Goal: Information Seeking & Learning: Learn about a topic

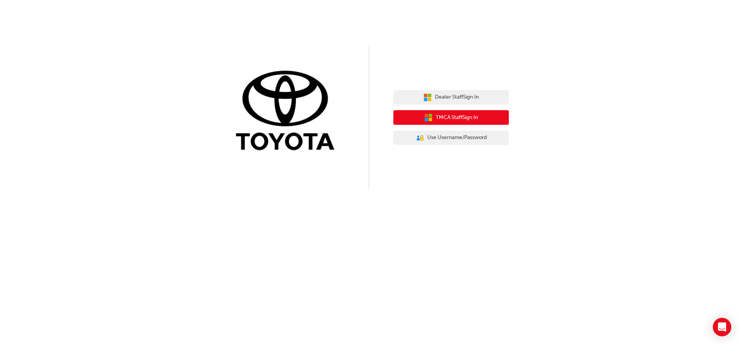
click at [474, 114] on span "TMCA Staff Sign In" at bounding box center [457, 117] width 42 height 9
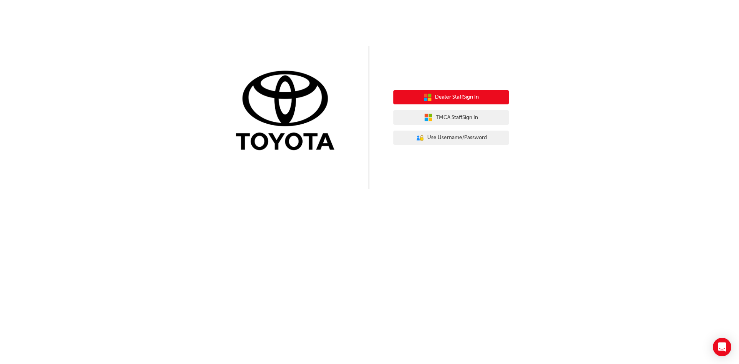
click at [424, 100] on icon "button" at bounding box center [428, 97] width 8 height 8
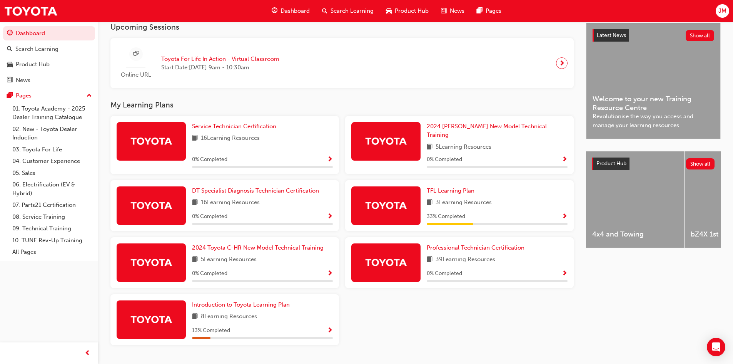
scroll to position [188, 0]
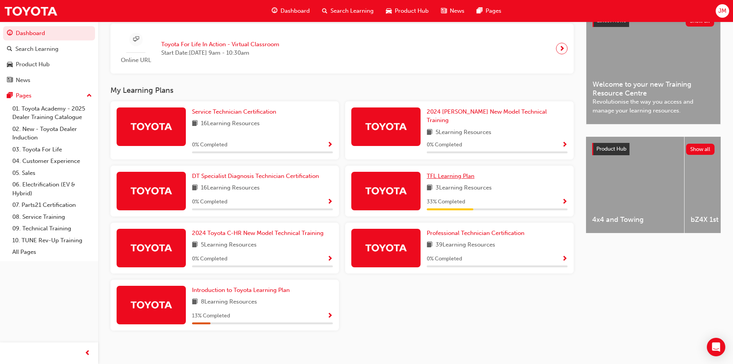
click at [465, 173] on span "TFL Learning Plan" at bounding box center [451, 175] width 48 height 7
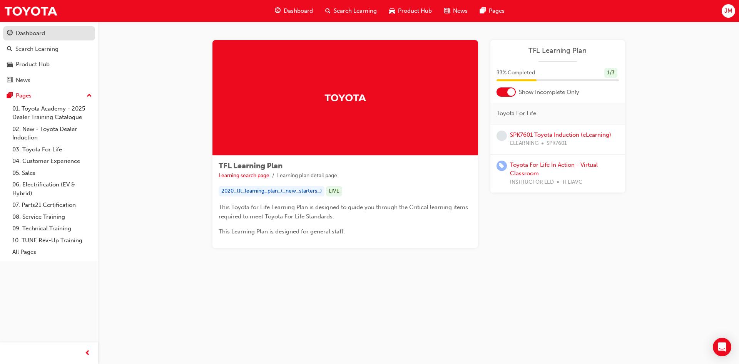
click at [54, 32] on div "Dashboard" at bounding box center [49, 33] width 84 height 10
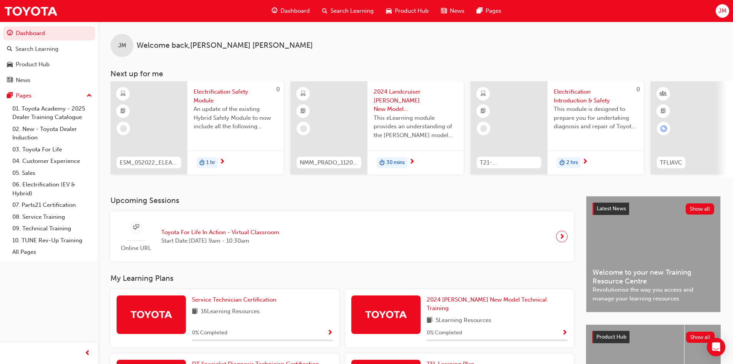
click at [206, 99] on span "Electrification Safety Module" at bounding box center [236, 95] width 84 height 17
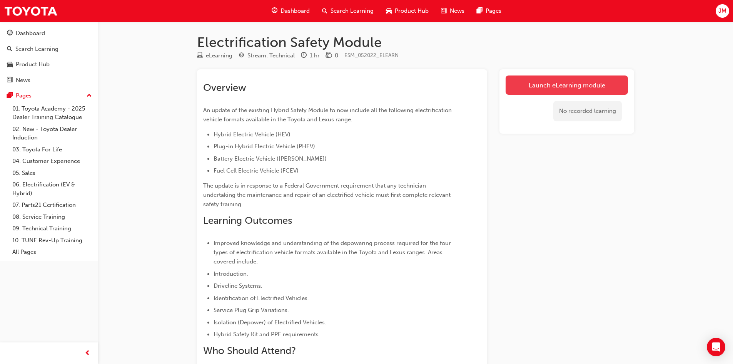
click at [529, 87] on link "Launch eLearning module" at bounding box center [567, 84] width 122 height 19
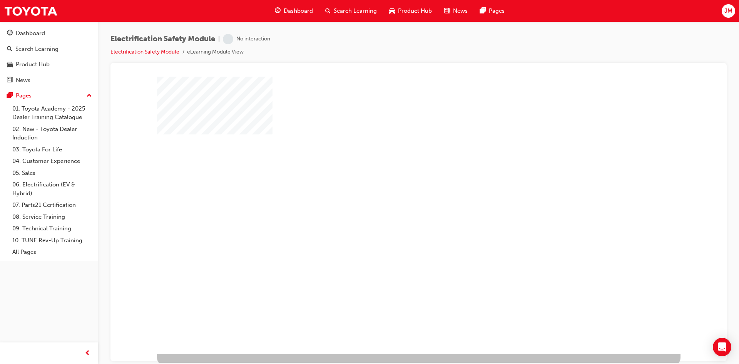
click at [397, 193] on div "play" at bounding box center [397, 193] width 0 height 0
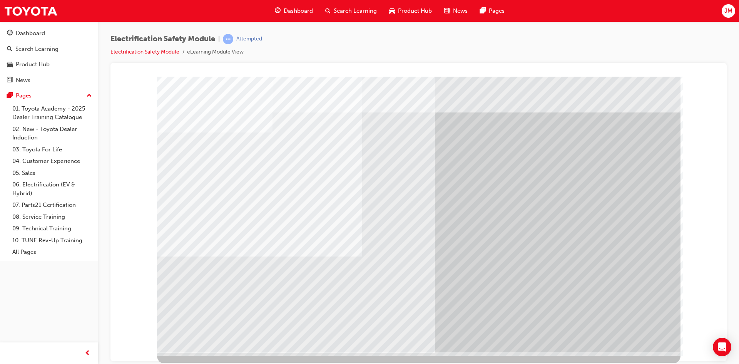
scroll to position [3, 0]
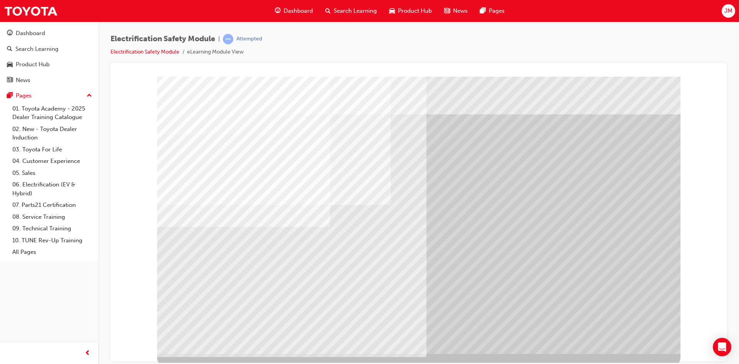
drag, startPoint x: 297, startPoint y: 283, endPoint x: 316, endPoint y: 284, distance: 19.3
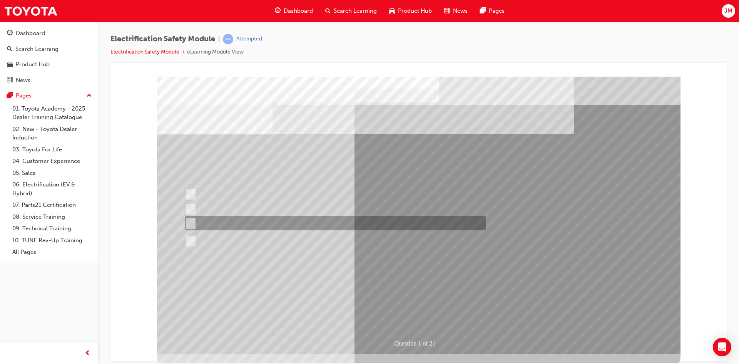
click at [319, 221] on div at bounding box center [333, 223] width 301 height 14
radio input "true"
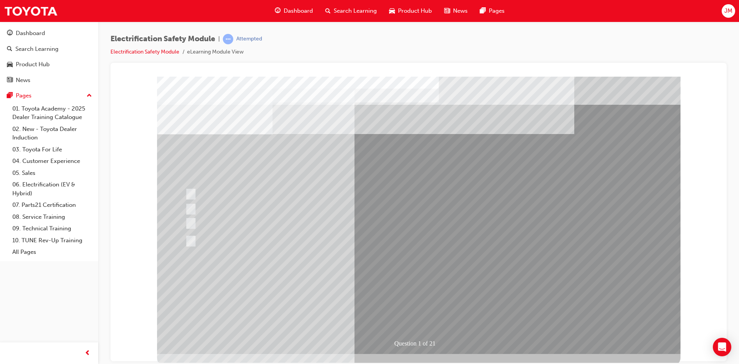
click at [215, 240] on div at bounding box center [333, 241] width 301 height 28
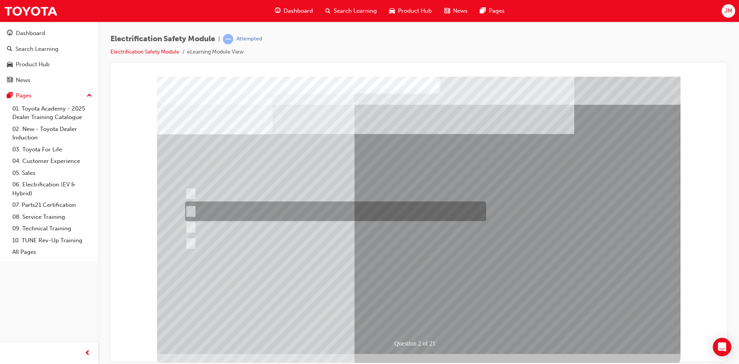
click at [193, 209] on input "The Battery Electric uses AC & DC charging capability and has no petrol engine." at bounding box center [189, 211] width 8 height 8
radio input "true"
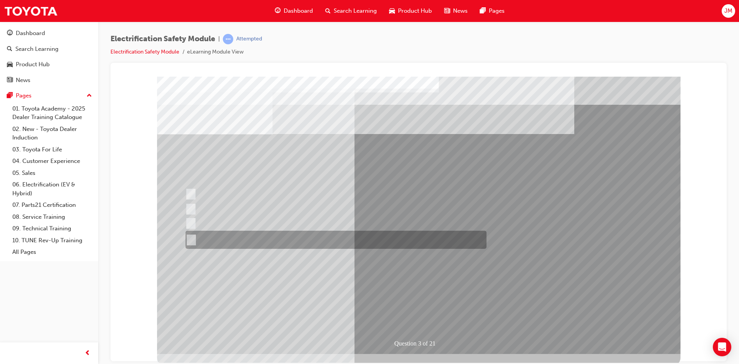
click at [196, 242] on div at bounding box center [334, 240] width 301 height 18
radio input "true"
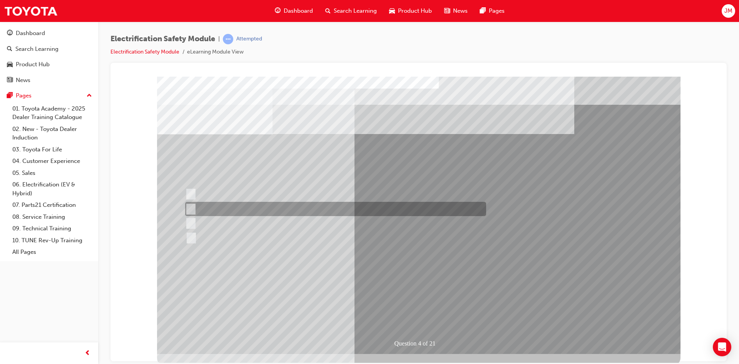
click at [190, 205] on input "EV or H2 labels on the License Plate." at bounding box center [189, 209] width 8 height 8
checkbox input "true"
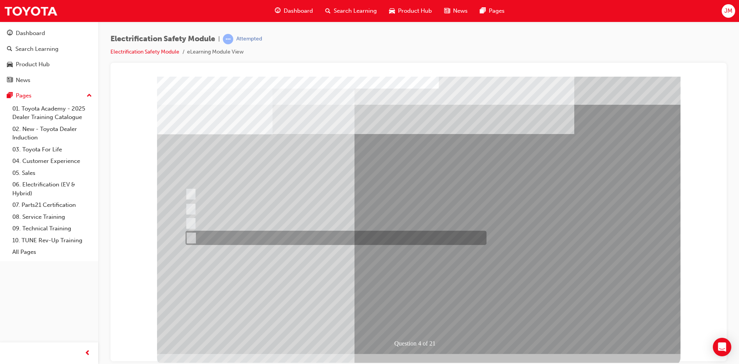
click at [191, 237] on input "Charge ports or H2 Filler Port in place of a Fuel Filler." at bounding box center [189, 238] width 8 height 8
checkbox input "true"
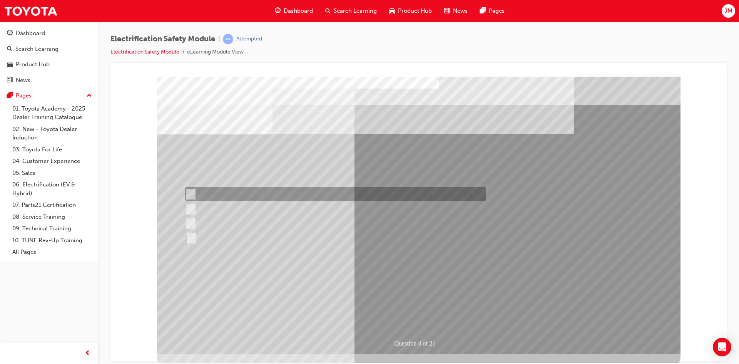
click at [191, 190] on input "Special exterior colours" at bounding box center [189, 194] width 8 height 8
checkbox input "true"
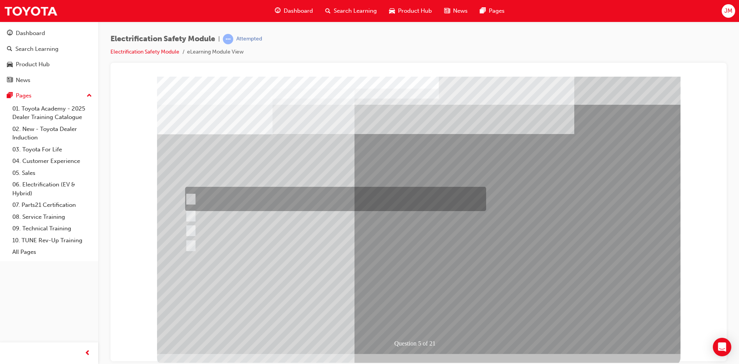
click at [225, 194] on div at bounding box center [333, 199] width 301 height 24
checkbox input "true"
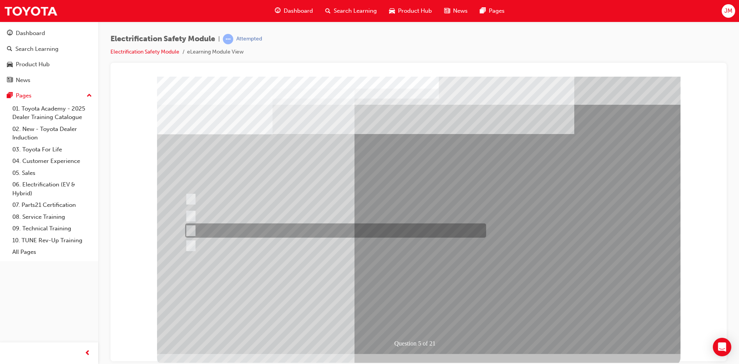
click at [198, 227] on div at bounding box center [333, 230] width 301 height 14
checkbox input "true"
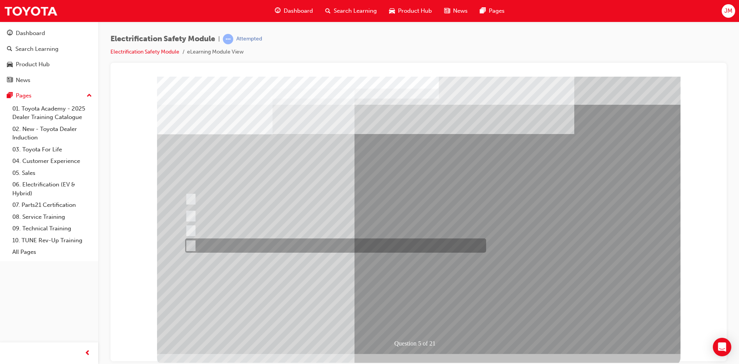
click at [201, 246] on div at bounding box center [333, 245] width 301 height 14
checkbox input "true"
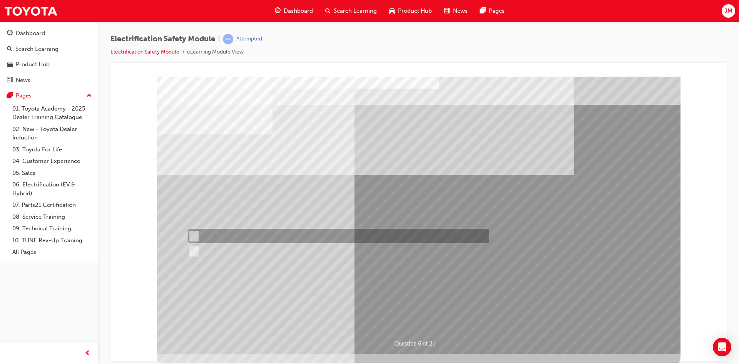
click at [194, 236] on input "True" at bounding box center [192, 236] width 8 height 8
radio input "true"
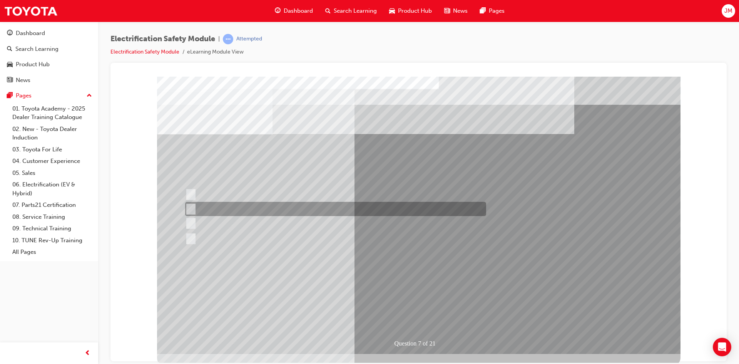
click at [200, 208] on div at bounding box center [333, 209] width 301 height 14
radio input "true"
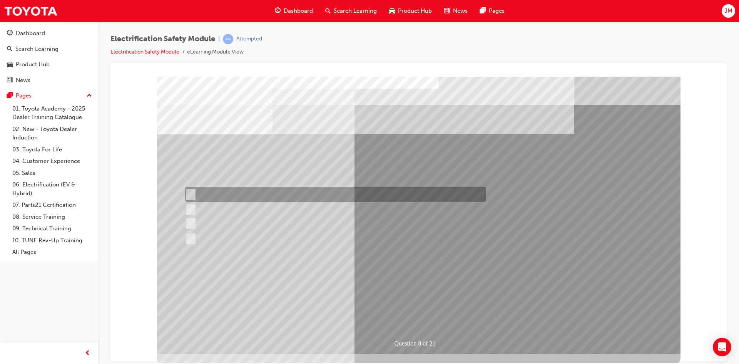
click at [188, 196] on input "Working on the High Voltage System." at bounding box center [189, 194] width 8 height 8
radio input "true"
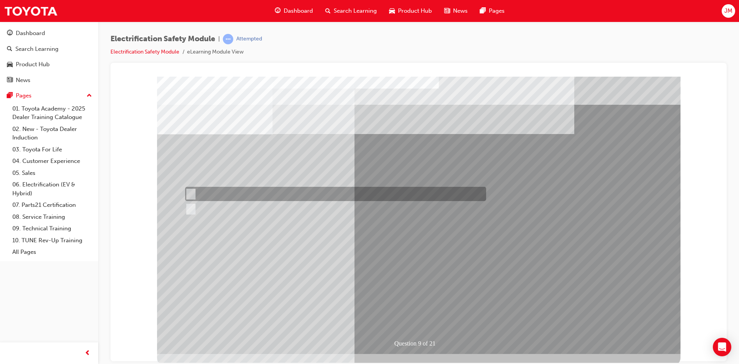
click at [217, 192] on div at bounding box center [333, 194] width 301 height 14
radio input "true"
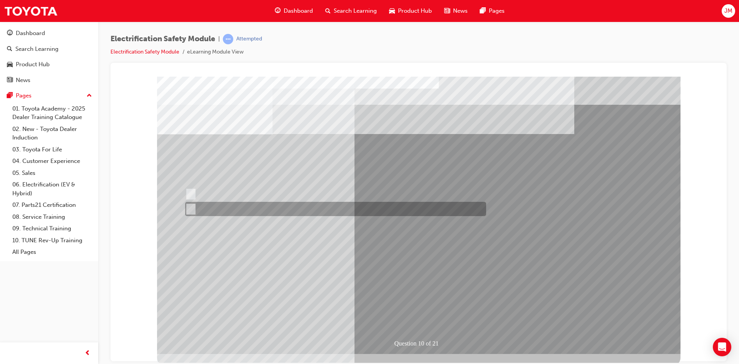
click at [230, 206] on div at bounding box center [333, 209] width 301 height 14
radio input "true"
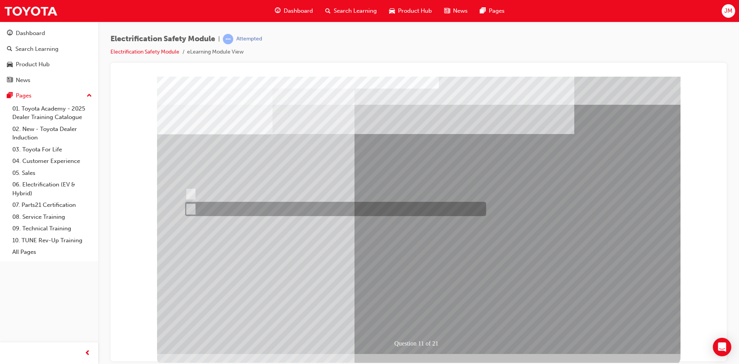
drag, startPoint x: 218, startPoint y: 206, endPoint x: 240, endPoint y: 222, distance: 27.3
click at [218, 207] on div at bounding box center [333, 209] width 301 height 14
radio input "true"
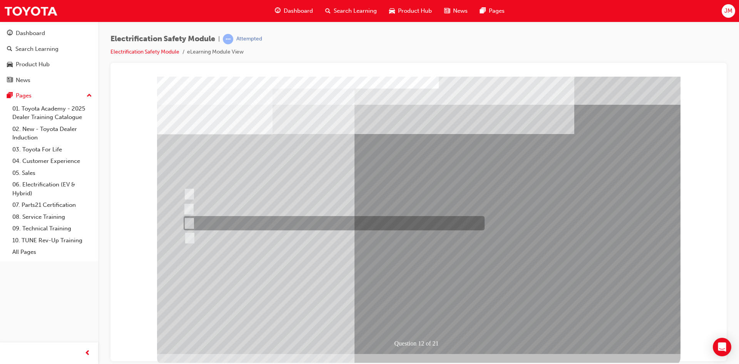
click at [196, 220] on div at bounding box center [332, 223] width 301 height 14
radio input "true"
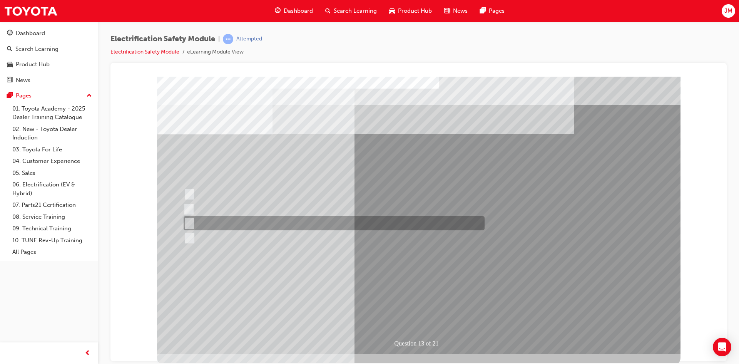
click at [296, 223] on div at bounding box center [332, 223] width 301 height 14
radio input "true"
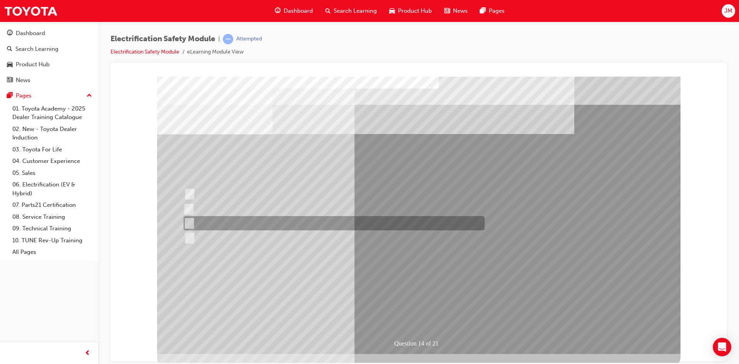
click at [242, 219] on div at bounding box center [332, 223] width 301 height 14
radio input "true"
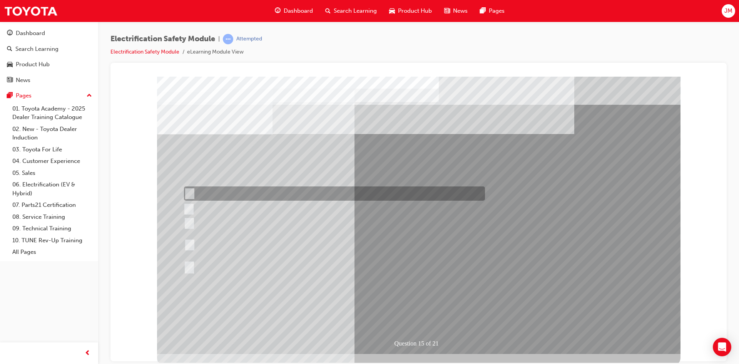
click at [205, 198] on div at bounding box center [332, 193] width 301 height 14
radio input "true"
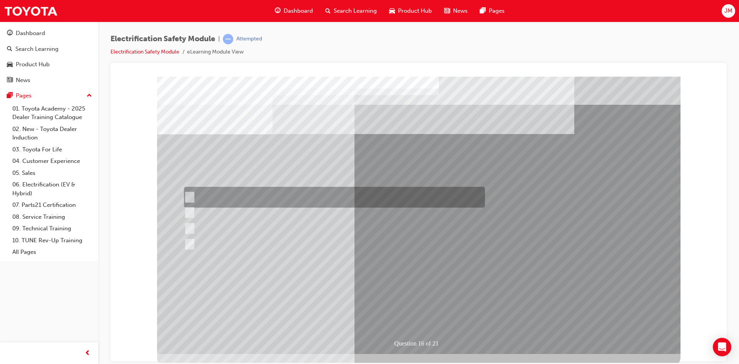
click at [285, 192] on div at bounding box center [332, 197] width 301 height 21
radio input "true"
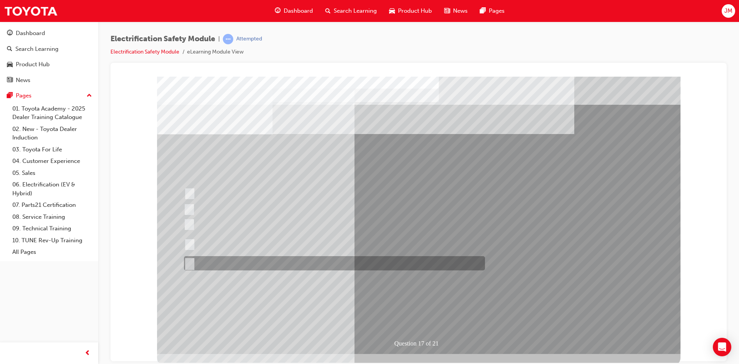
click at [252, 263] on div at bounding box center [332, 263] width 301 height 14
radio input "true"
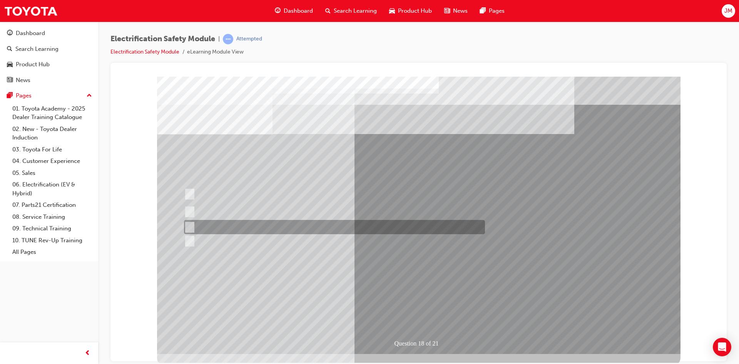
click at [256, 228] on div at bounding box center [332, 227] width 301 height 14
radio input "true"
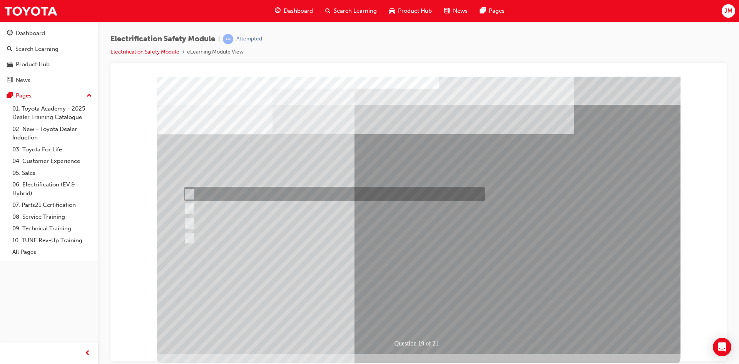
click at [224, 193] on div at bounding box center [332, 194] width 301 height 14
radio input "true"
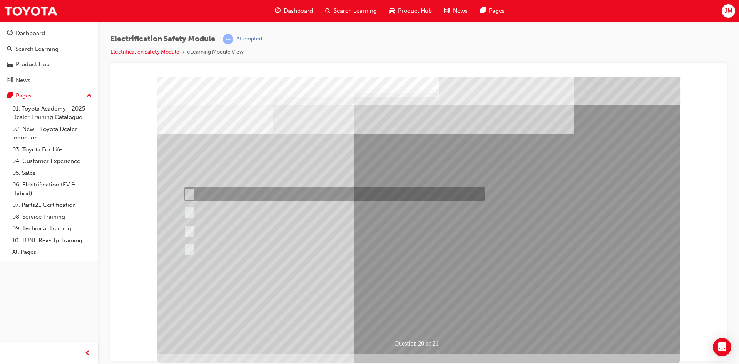
click at [326, 194] on div at bounding box center [332, 194] width 301 height 14
radio input "true"
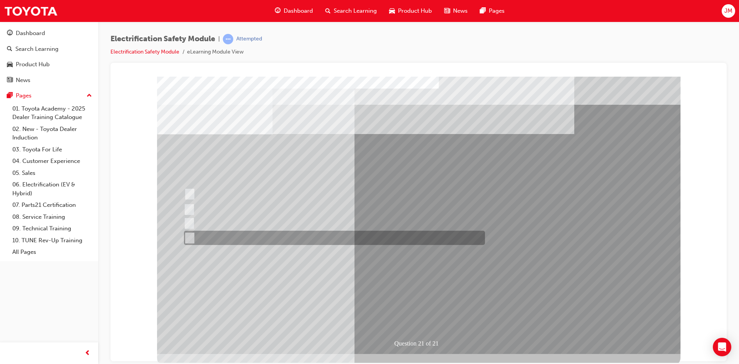
click at [295, 233] on div at bounding box center [332, 238] width 301 height 14
radio input "true"
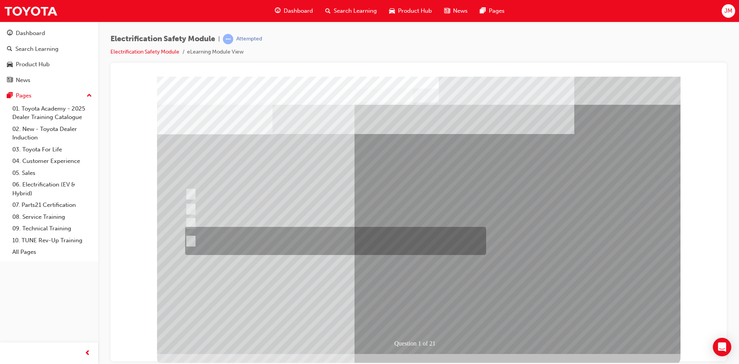
click at [276, 242] on div at bounding box center [333, 241] width 301 height 28
radio input "true"
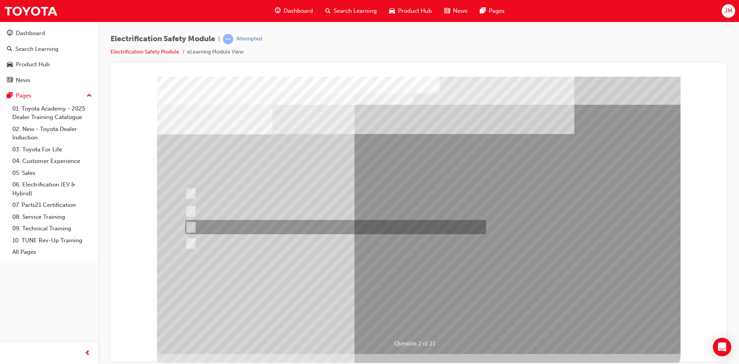
click at [251, 229] on div at bounding box center [333, 227] width 301 height 14
radio input "true"
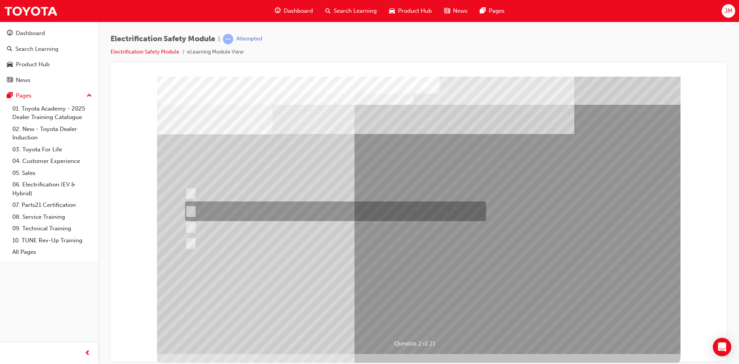
click at [257, 207] on div at bounding box center [333, 211] width 301 height 20
radio input "true"
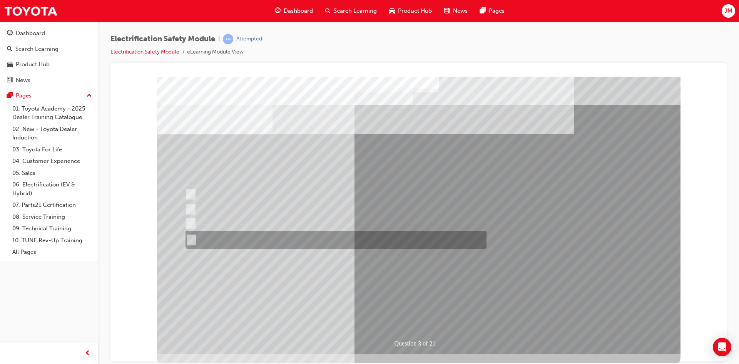
click at [283, 238] on div at bounding box center [334, 240] width 301 height 18
radio input "true"
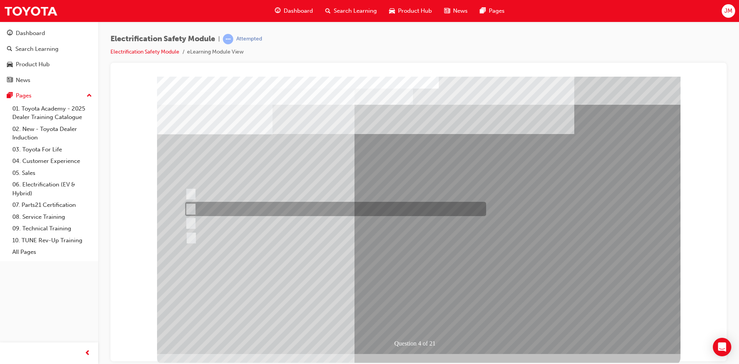
click at [257, 206] on div at bounding box center [333, 209] width 301 height 14
checkbox input "true"
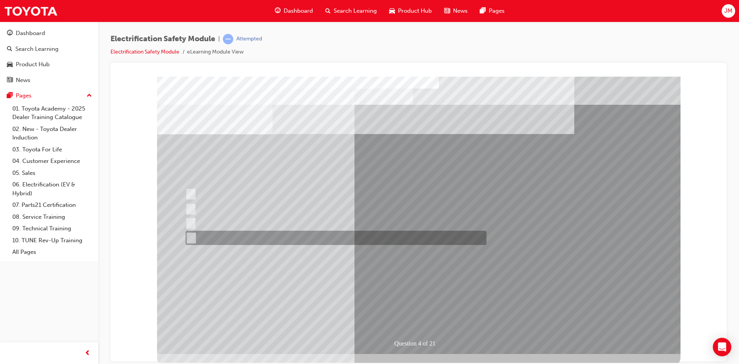
click at [267, 238] on div at bounding box center [334, 238] width 301 height 14
checkbox input "true"
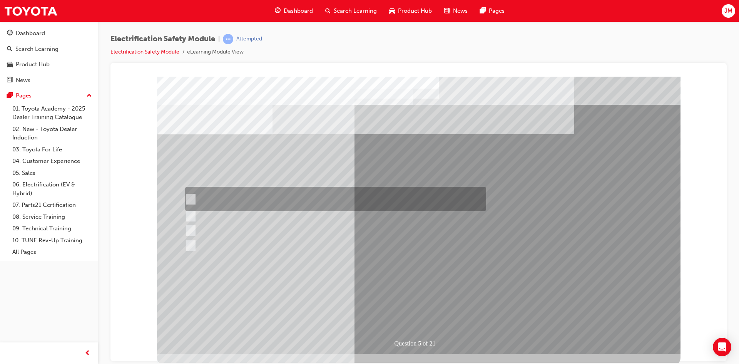
click at [263, 195] on div at bounding box center [333, 199] width 301 height 24
checkbox input "true"
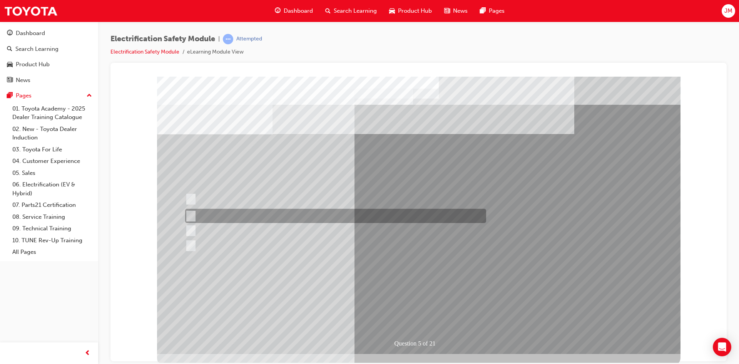
click at [264, 213] on div at bounding box center [333, 216] width 301 height 14
checkbox input "true"
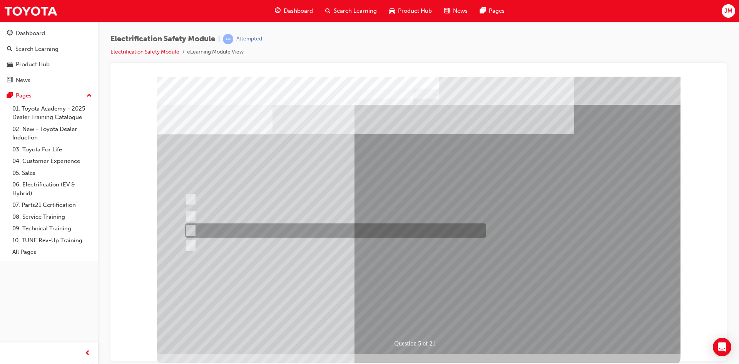
click at [265, 229] on div at bounding box center [333, 230] width 301 height 14
checkbox input "true"
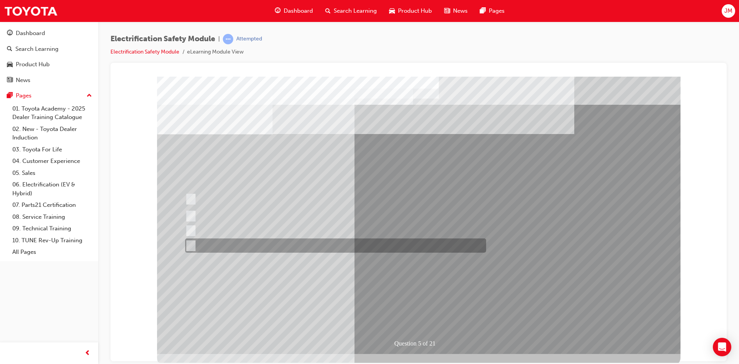
click at [264, 244] on div at bounding box center [333, 245] width 301 height 14
checkbox input "true"
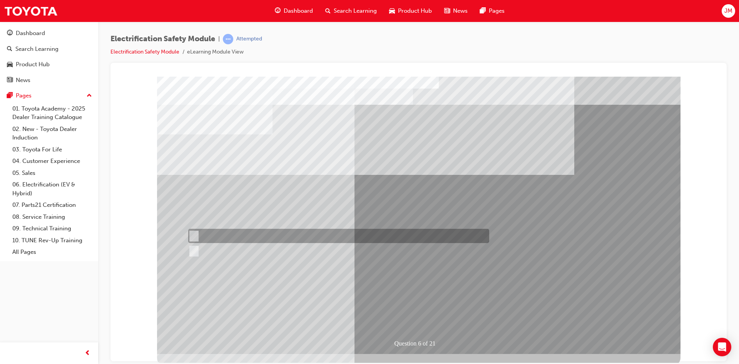
click at [226, 235] on div at bounding box center [336, 236] width 301 height 14
radio input "true"
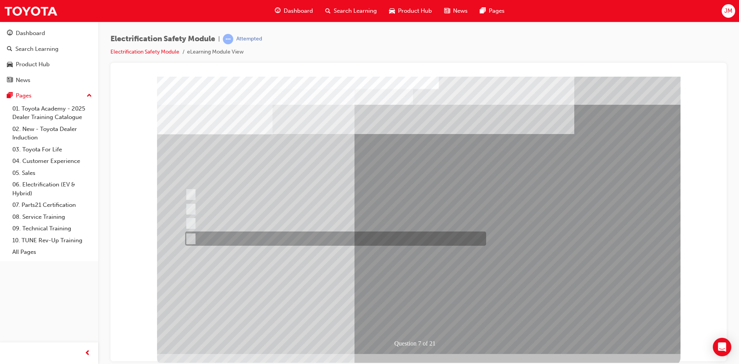
click at [226, 238] on div at bounding box center [333, 238] width 301 height 14
radio input "true"
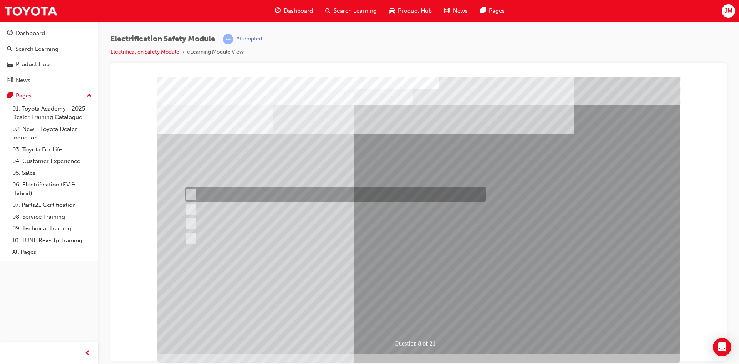
click at [207, 198] on div at bounding box center [333, 194] width 301 height 15
radio input "true"
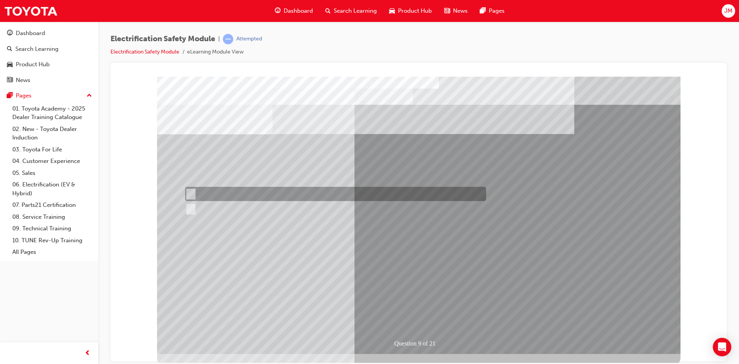
click at [219, 195] on div at bounding box center [333, 194] width 301 height 14
radio input "true"
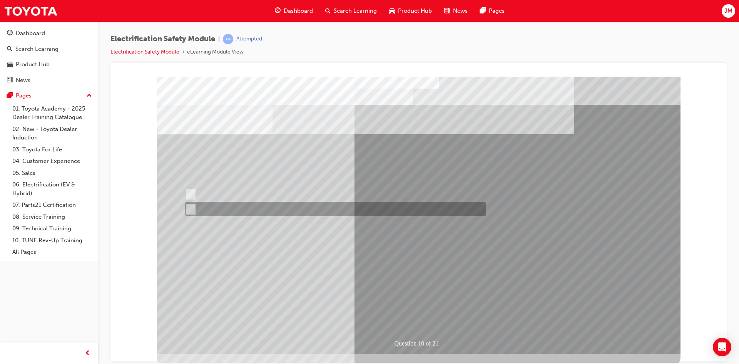
click at [233, 209] on div at bounding box center [333, 209] width 301 height 14
radio input "true"
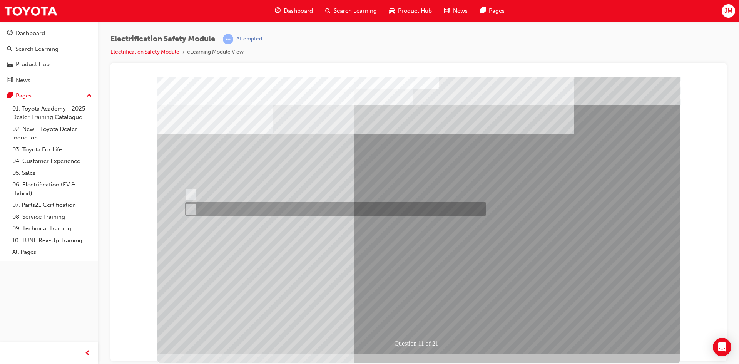
click at [237, 212] on div at bounding box center [333, 209] width 301 height 14
radio input "true"
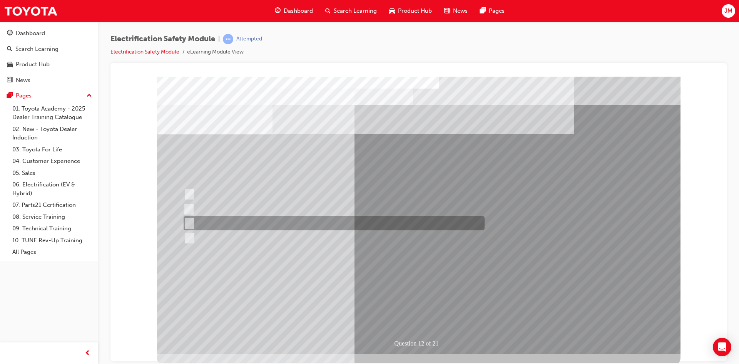
click at [265, 223] on div at bounding box center [332, 223] width 301 height 14
radio input "true"
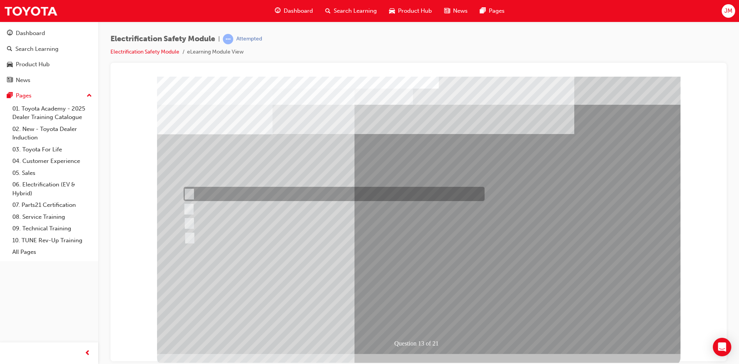
click at [319, 194] on div at bounding box center [332, 194] width 301 height 14
radio input "true"
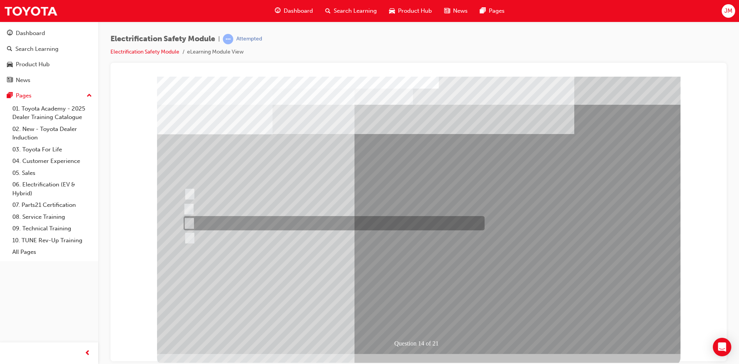
drag, startPoint x: 231, startPoint y: 216, endPoint x: 270, endPoint y: 243, distance: 47.4
click at [231, 217] on div at bounding box center [332, 223] width 301 height 14
radio input "true"
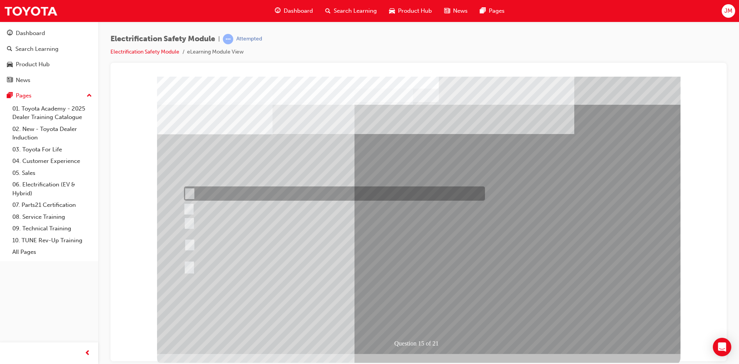
click at [255, 190] on div at bounding box center [332, 193] width 301 height 14
radio input "true"
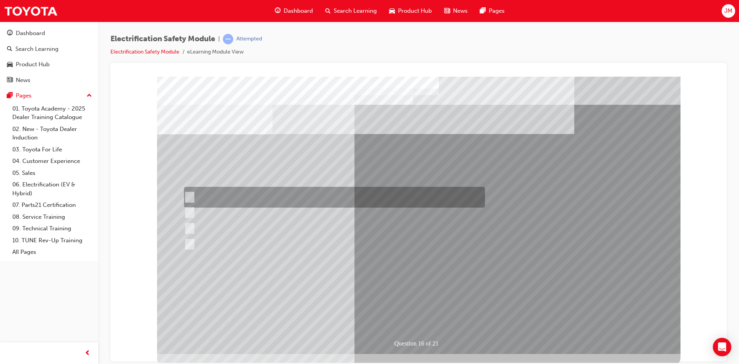
click at [290, 201] on div at bounding box center [332, 197] width 301 height 21
radio input "true"
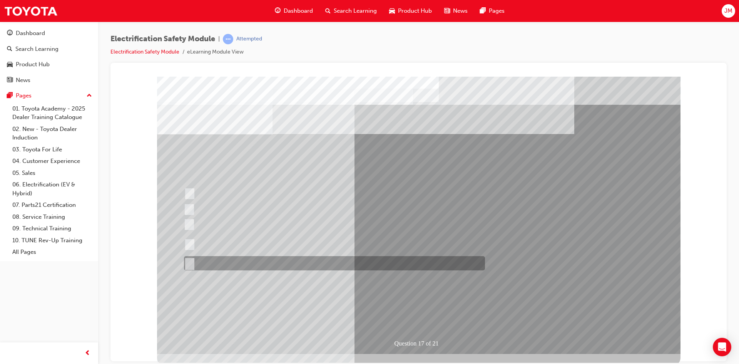
click at [285, 261] on div at bounding box center [332, 263] width 301 height 14
radio input "true"
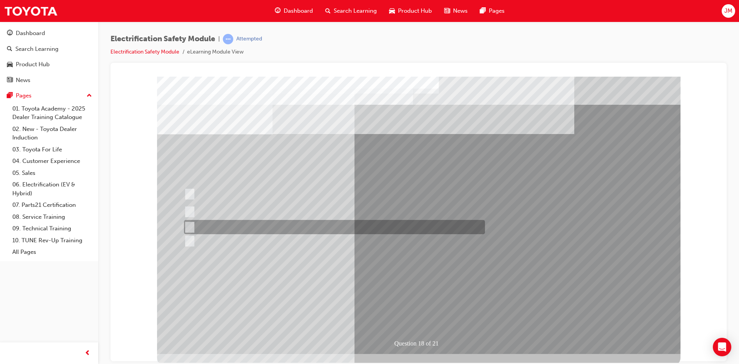
click at [256, 230] on div at bounding box center [332, 227] width 301 height 14
radio input "true"
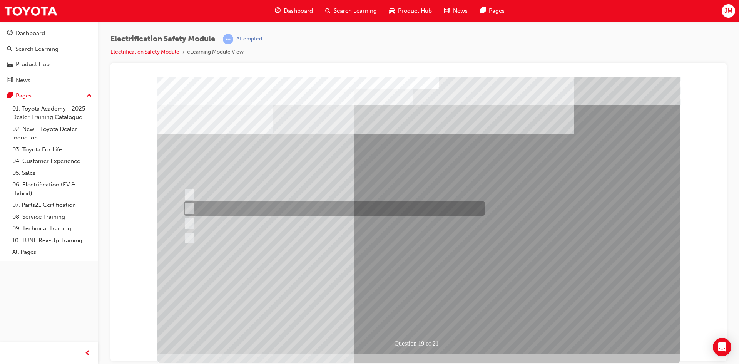
click at [247, 211] on div at bounding box center [332, 208] width 301 height 14
radio input "true"
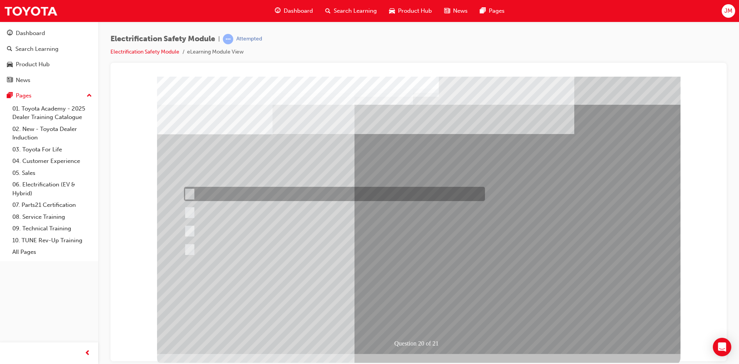
click at [272, 190] on div at bounding box center [332, 194] width 301 height 14
radio input "true"
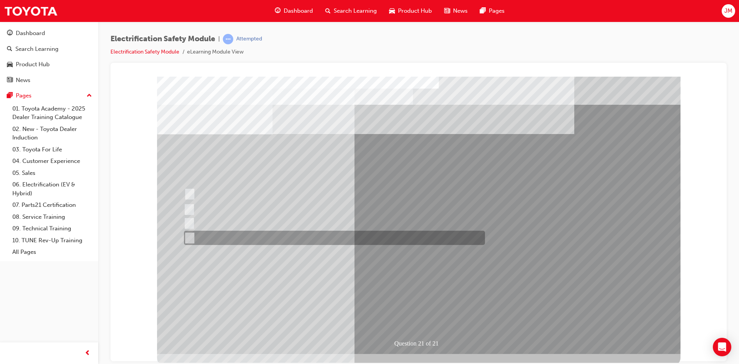
click at [235, 241] on div at bounding box center [332, 238] width 301 height 14
radio input "true"
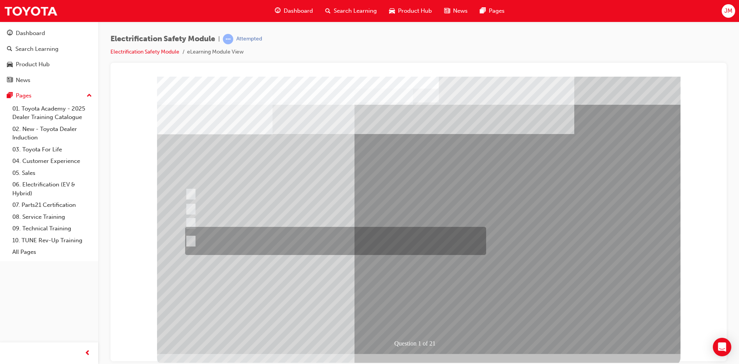
click at [246, 239] on div at bounding box center [333, 241] width 301 height 28
radio input "true"
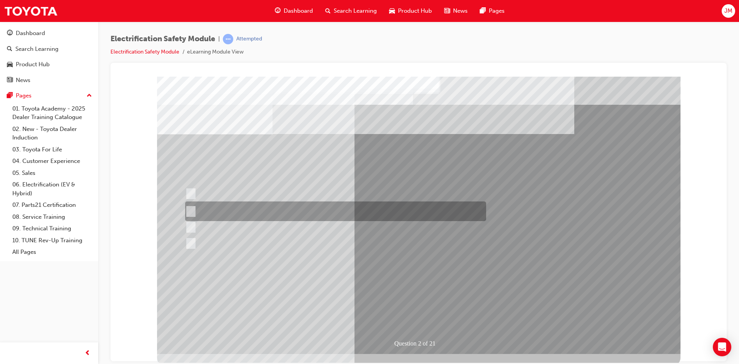
click at [310, 210] on div at bounding box center [333, 211] width 301 height 20
radio input "true"
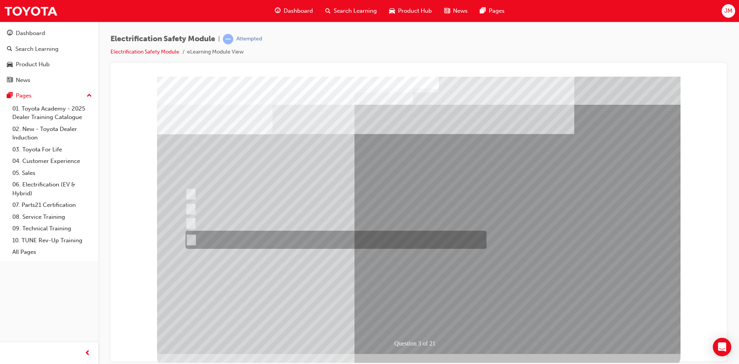
click at [384, 241] on div at bounding box center [334, 240] width 301 height 18
radio input "true"
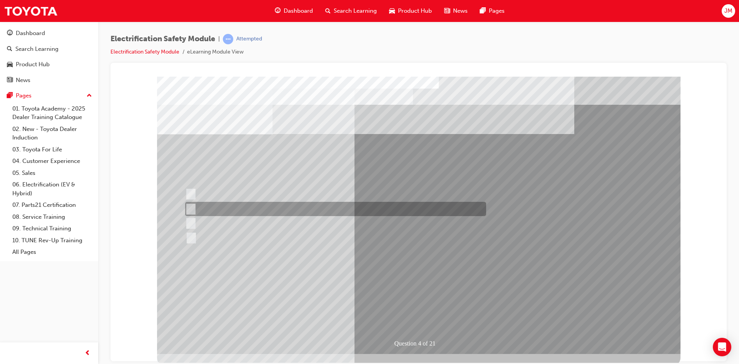
click at [241, 209] on div at bounding box center [333, 209] width 301 height 14
checkbox input "true"
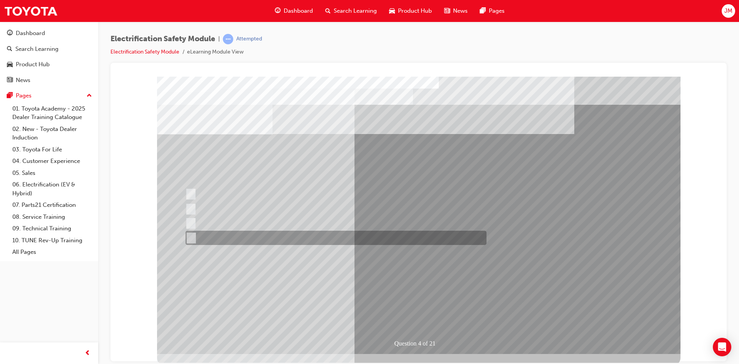
click at [265, 236] on div at bounding box center [334, 238] width 301 height 14
checkbox input "true"
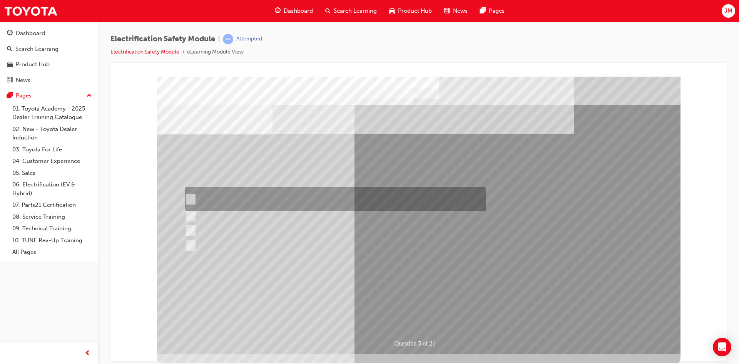
click at [219, 195] on div at bounding box center [333, 199] width 301 height 24
checkbox input "true"
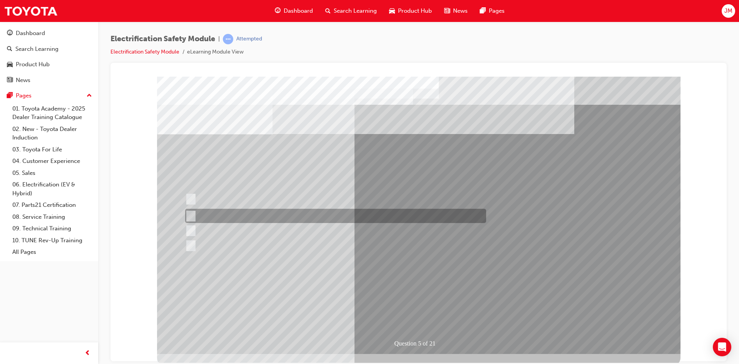
click at [249, 215] on div at bounding box center [333, 216] width 301 height 14
checkbox input "true"
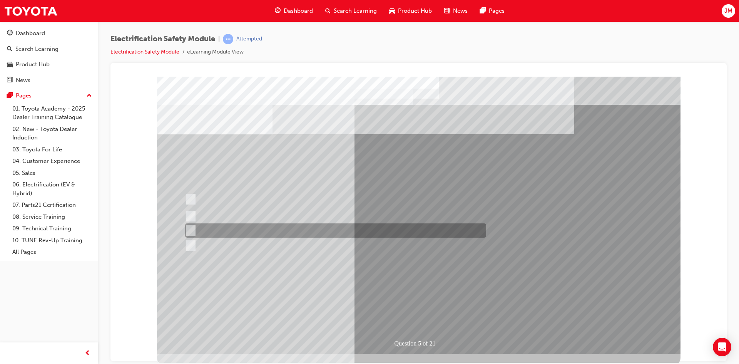
click at [253, 228] on div at bounding box center [333, 230] width 301 height 14
checkbox input "true"
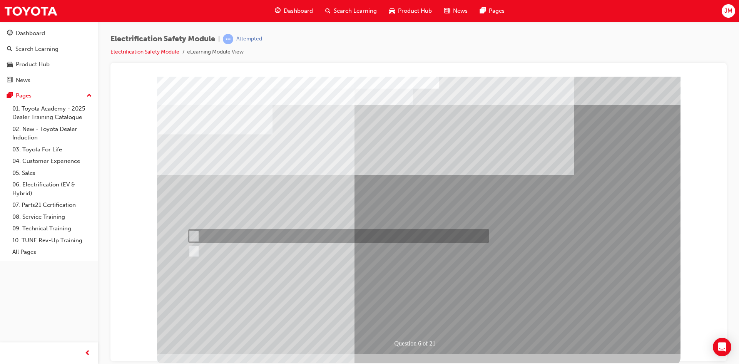
click at [316, 234] on div at bounding box center [336, 236] width 301 height 14
radio input "true"
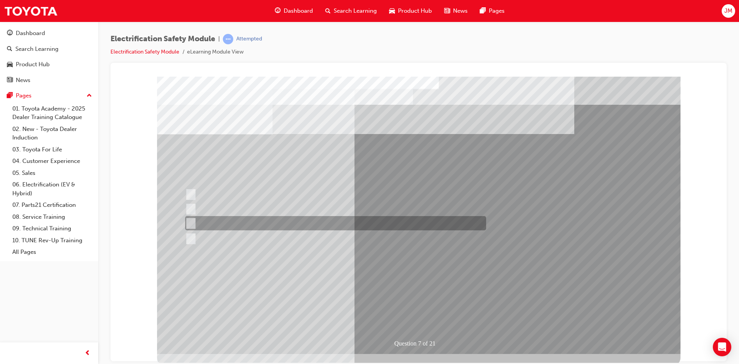
click at [256, 224] on div at bounding box center [333, 223] width 301 height 14
radio input "true"
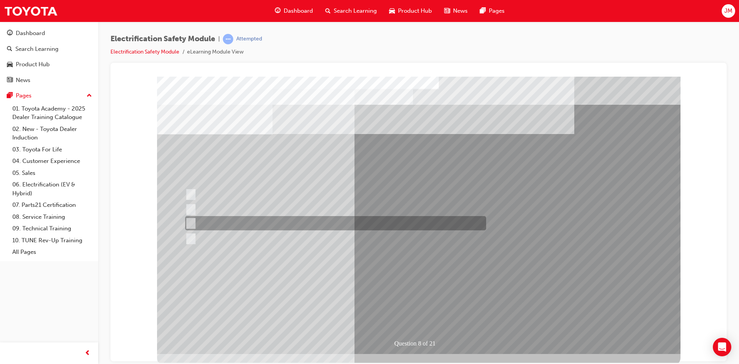
click at [229, 218] on div at bounding box center [333, 223] width 301 height 14
radio input "true"
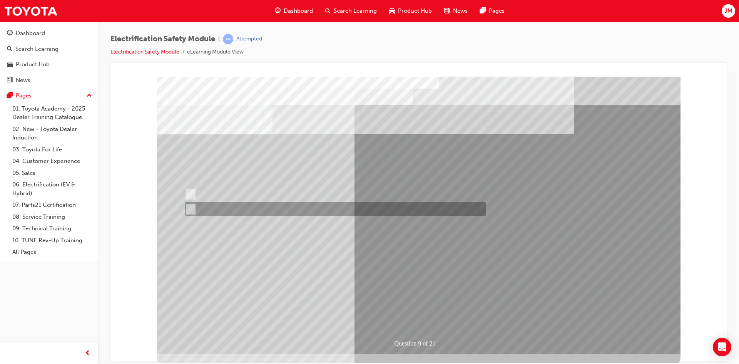
click at [215, 206] on div at bounding box center [333, 209] width 301 height 14
radio input "true"
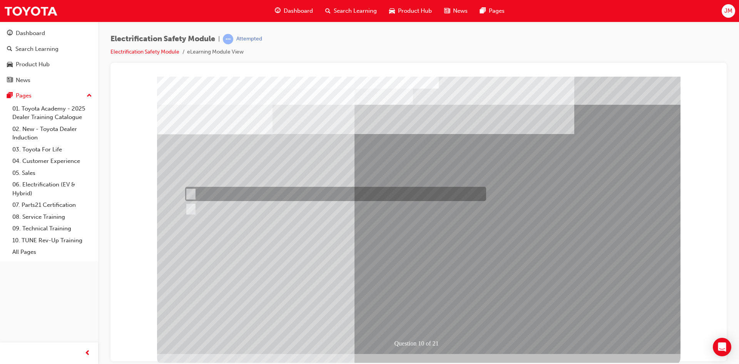
click at [236, 196] on div at bounding box center [333, 194] width 301 height 14
radio input "true"
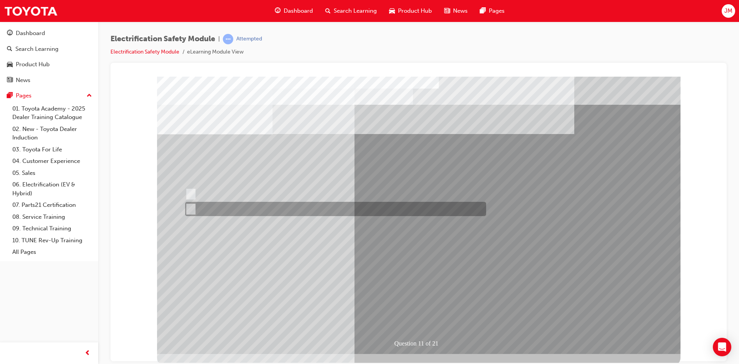
click at [223, 211] on div at bounding box center [333, 209] width 301 height 14
radio input "true"
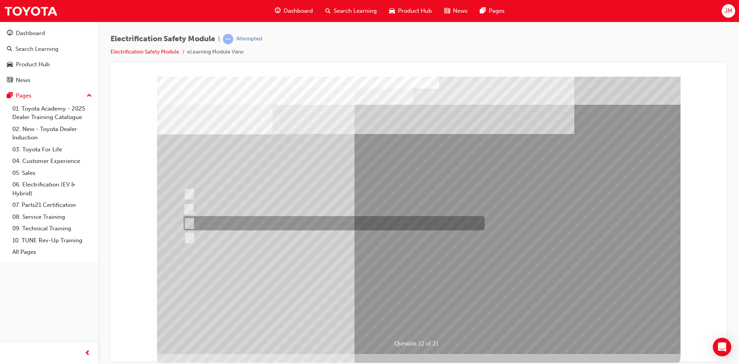
click at [255, 220] on div at bounding box center [332, 223] width 301 height 14
radio input "true"
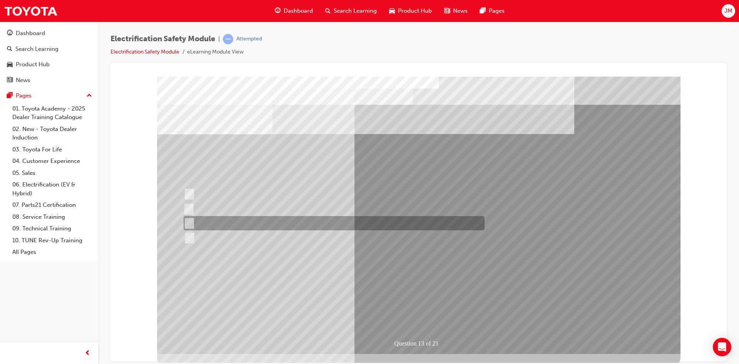
click at [264, 222] on div at bounding box center [332, 223] width 301 height 14
radio input "true"
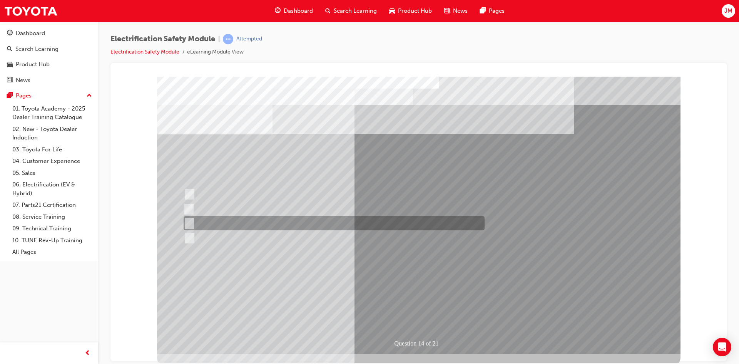
click at [231, 224] on div at bounding box center [332, 223] width 301 height 14
radio input "true"
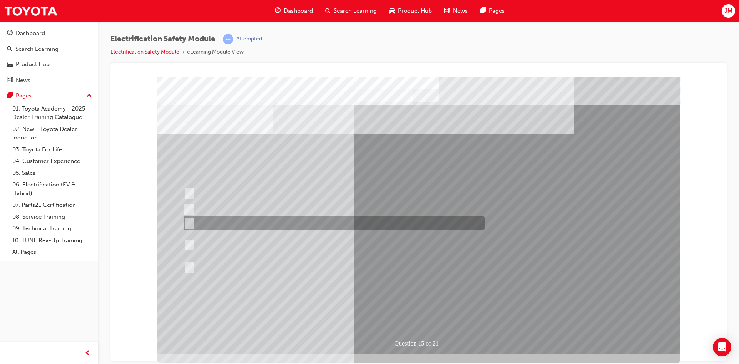
click at [305, 221] on div at bounding box center [332, 223] width 301 height 14
radio input "true"
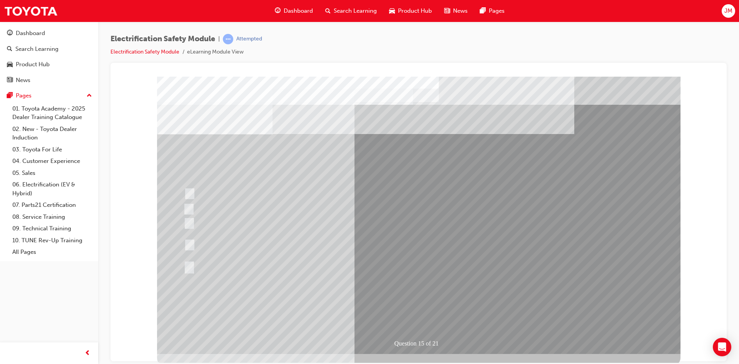
click at [434, 340] on div "Question 16 of 21" at bounding box center [421, 343] width 57 height 12
click at [429, 342] on div "Question 16 of 21" at bounding box center [421, 343] width 57 height 12
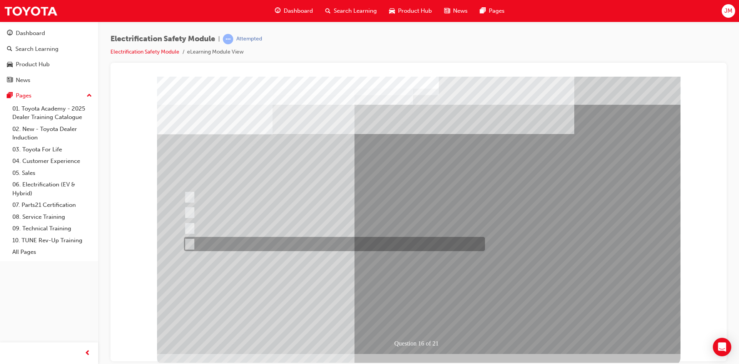
drag, startPoint x: 293, startPoint y: 250, endPoint x: 294, endPoint y: 238, distance: 11.6
click at [293, 249] on div at bounding box center [332, 244] width 301 height 14
radio input "true"
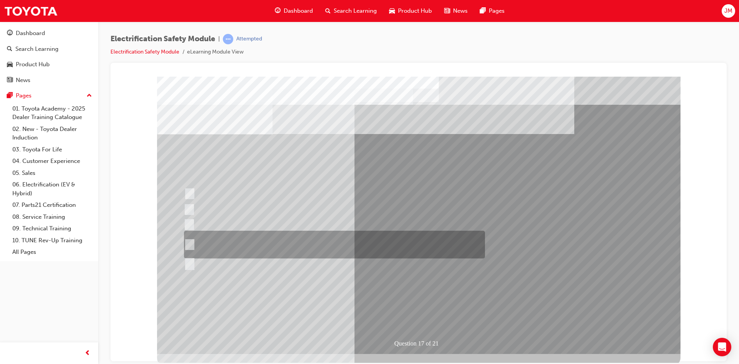
click at [327, 238] on div at bounding box center [332, 245] width 301 height 28
radio input "true"
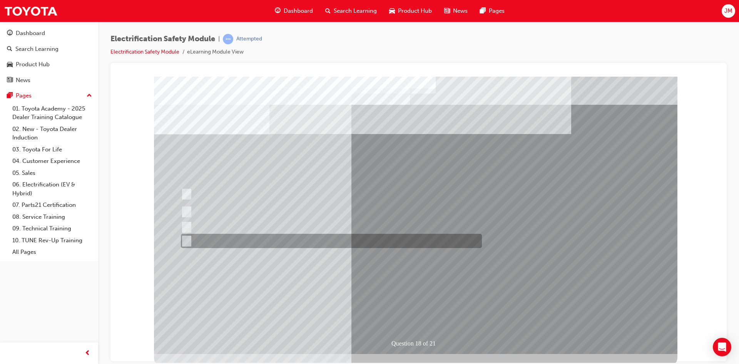
click at [340, 246] on div at bounding box center [329, 241] width 301 height 14
radio input "true"
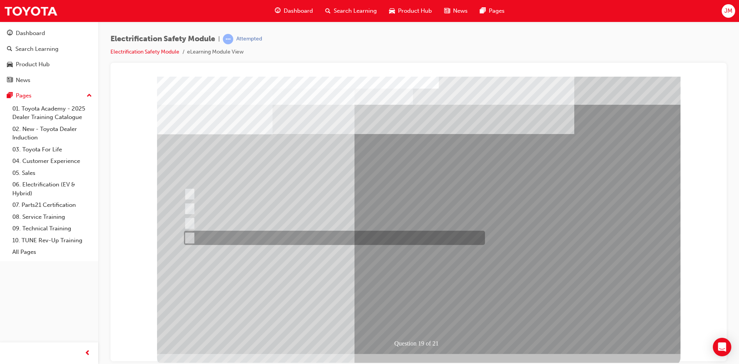
click at [347, 236] on div at bounding box center [332, 238] width 301 height 14
radio input "true"
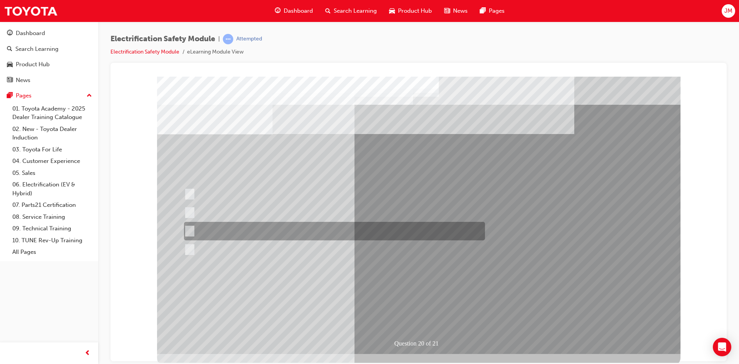
click at [372, 239] on div at bounding box center [332, 231] width 301 height 18
radio input "true"
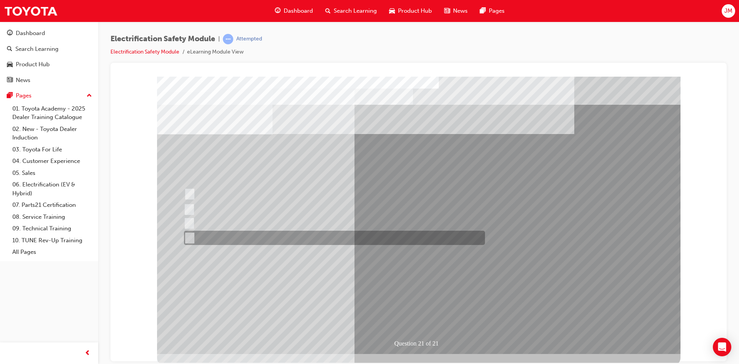
click at [300, 234] on div at bounding box center [332, 238] width 301 height 14
radio input "true"
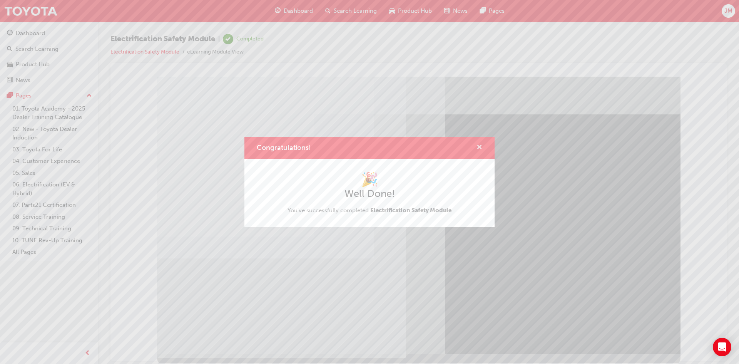
click at [481, 147] on span "cross-icon" at bounding box center [480, 147] width 6 height 7
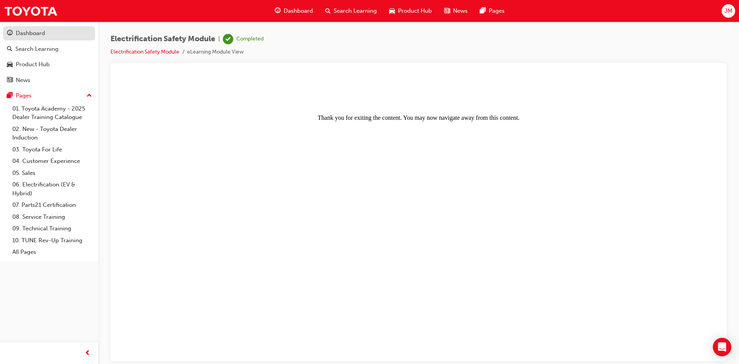
click at [61, 37] on div "Dashboard" at bounding box center [49, 33] width 84 height 10
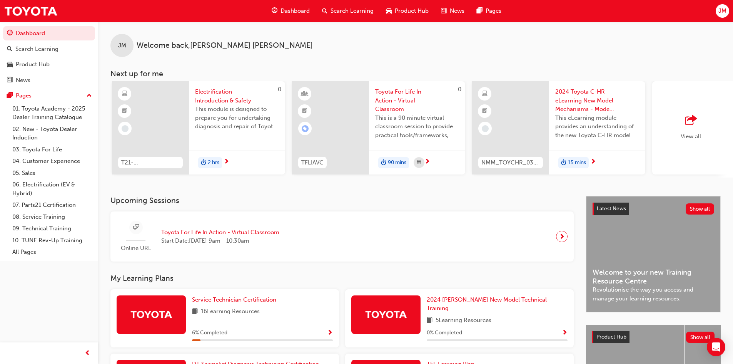
scroll to position [0, 372]
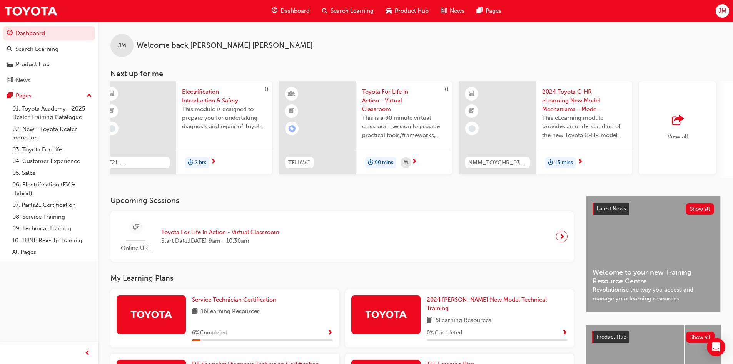
click at [671, 137] on span "View all" at bounding box center [678, 136] width 20 height 7
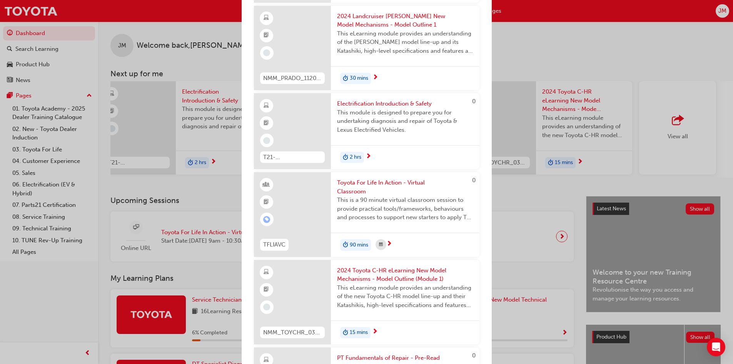
scroll to position [0, 0]
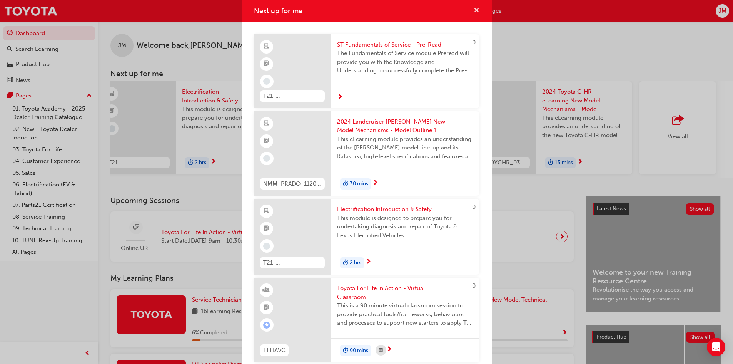
click at [474, 10] on span "cross-icon" at bounding box center [477, 11] width 6 height 7
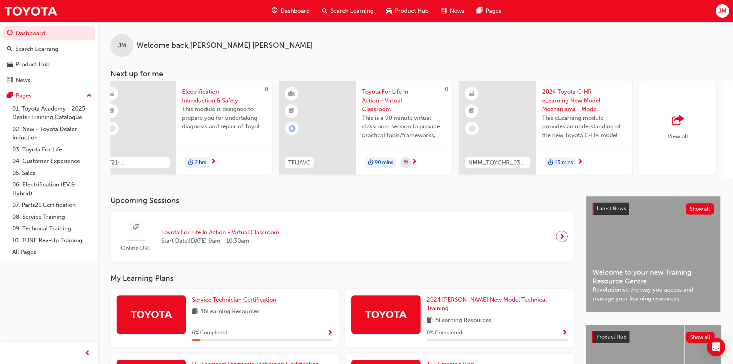
click at [264, 303] on span "Service Technician Certification" at bounding box center [234, 299] width 84 height 7
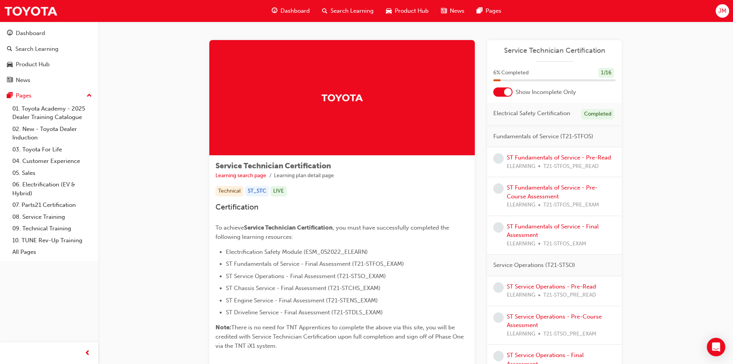
click at [502, 93] on div at bounding box center [503, 91] width 19 height 9
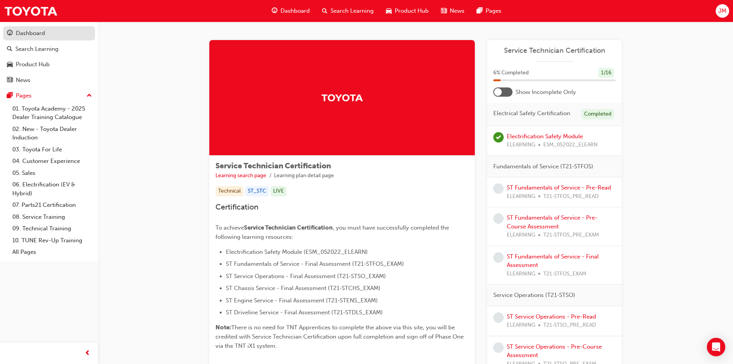
click at [47, 32] on div "Dashboard" at bounding box center [49, 33] width 84 height 10
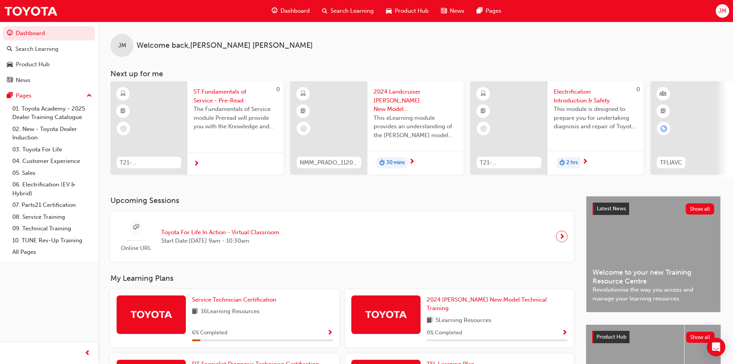
click at [572, 92] on span "Electrification Introduction & Safety" at bounding box center [596, 95] width 84 height 17
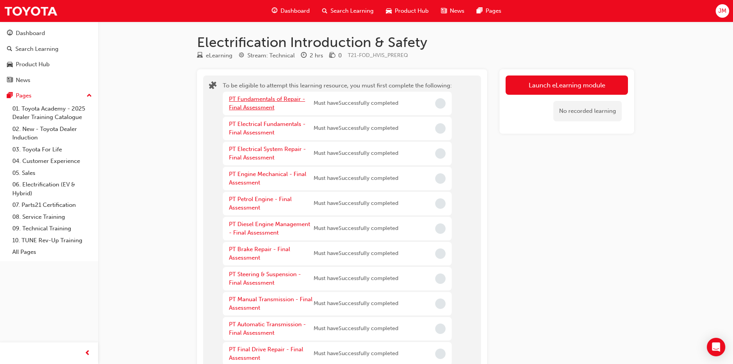
click at [253, 98] on link "PT Fundamentals of Repair - Final Assessment" at bounding box center [267, 103] width 76 height 16
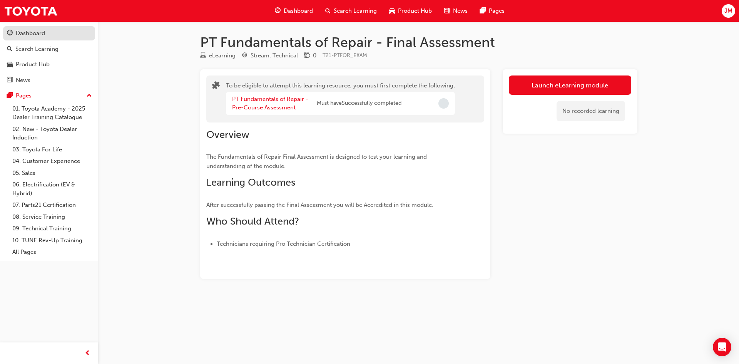
click at [43, 34] on div "Dashboard" at bounding box center [30, 33] width 29 height 9
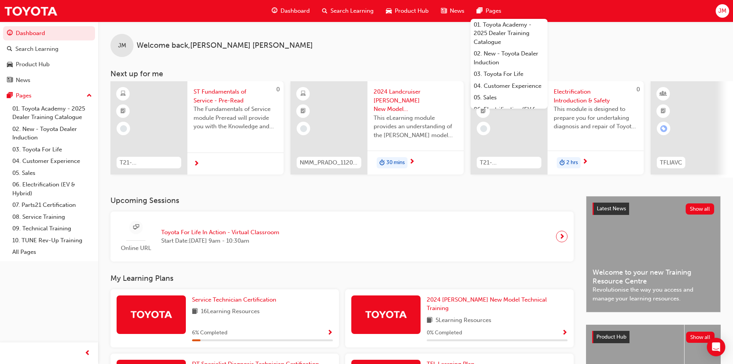
click at [721, 10] on span "JM" at bounding box center [723, 11] width 8 height 9
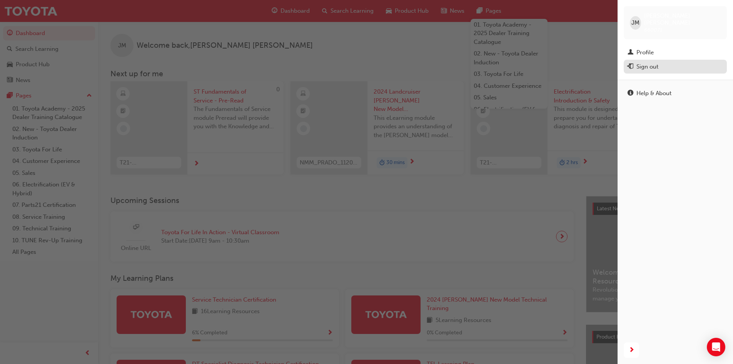
click at [681, 62] on div "Sign out" at bounding box center [675, 67] width 95 height 10
